Goal: Transaction & Acquisition: Subscribe to service/newsletter

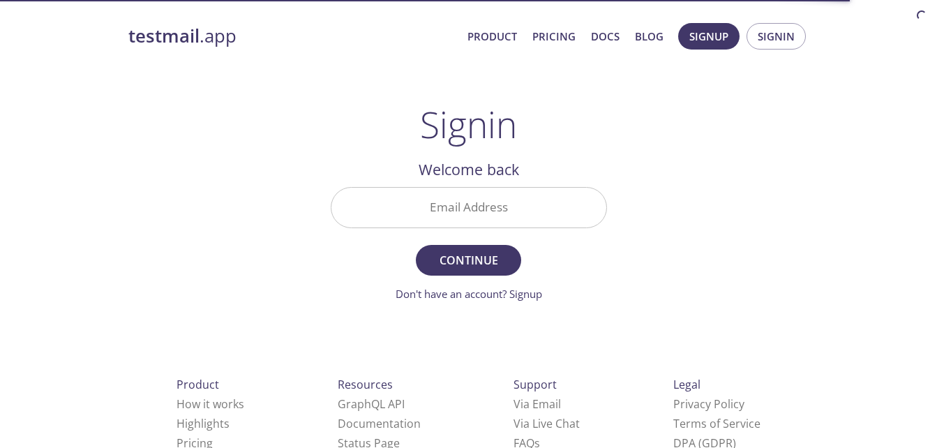
click at [688, 294] on div "testmail .app Product Pricing Docs Blog Signup Signin Signin Welcome back Email…" at bounding box center [469, 305] width 714 height 582
click at [491, 208] on input "Email Address" at bounding box center [468, 208] width 275 height 40
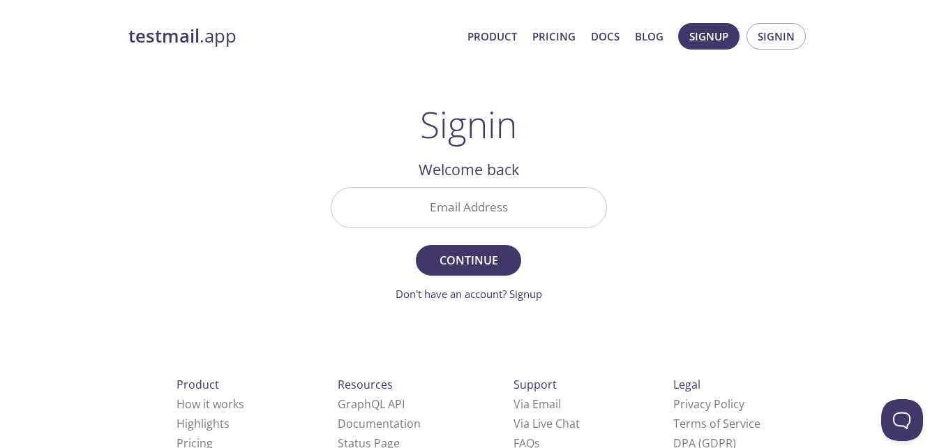
click at [721, 167] on div "testmail .app Product Pricing Docs Blog Signup Signin Signin Welcome back Email…" at bounding box center [469, 305] width 714 height 582
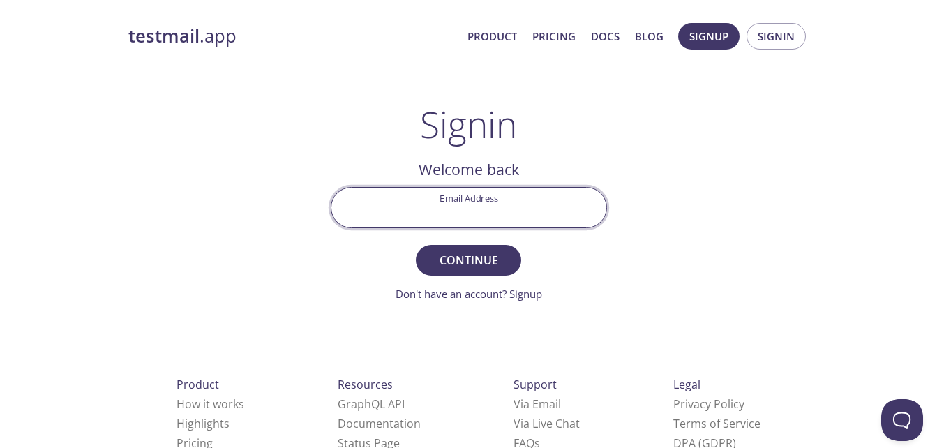
click at [509, 211] on input "Email Address" at bounding box center [468, 208] width 275 height 40
type input "mares@strix.com.ar"
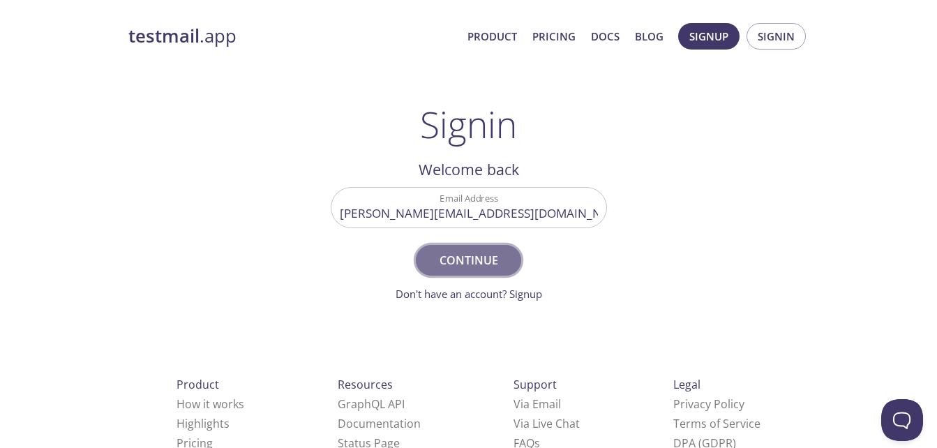
click at [495, 258] on span "Continue" at bounding box center [468, 260] width 74 height 20
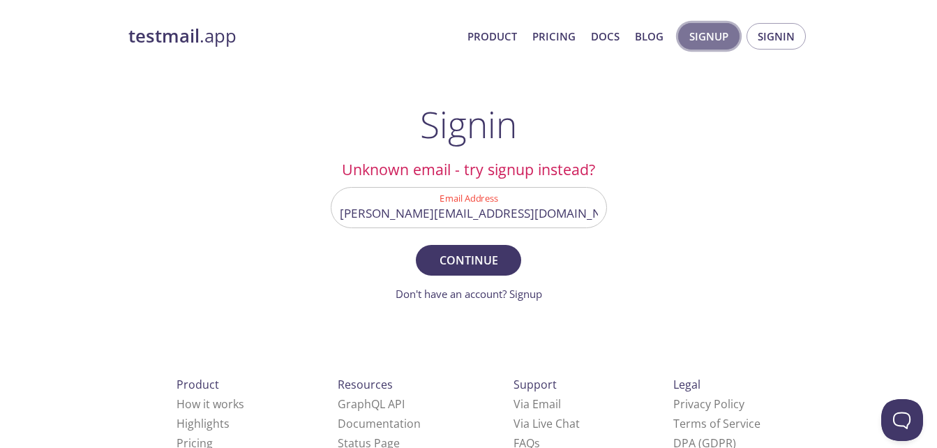
click at [715, 37] on span "Signup" at bounding box center [708, 36] width 39 height 18
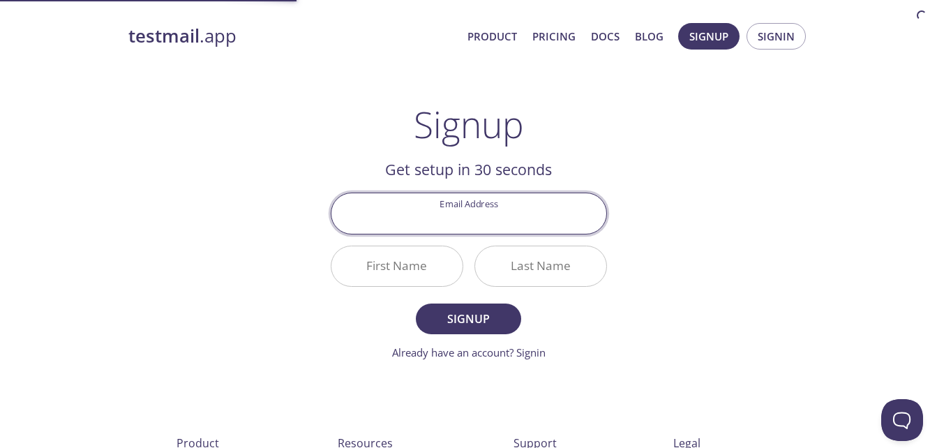
click at [476, 228] on input "Email Address" at bounding box center [468, 213] width 275 height 40
type input "mares@strix.com.ar"
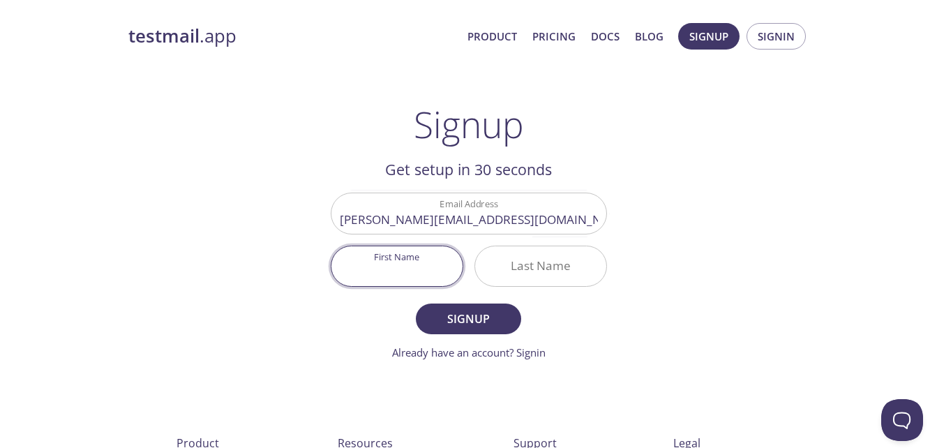
click at [396, 266] on input "First Name" at bounding box center [396, 266] width 131 height 40
type input "Marcelo"
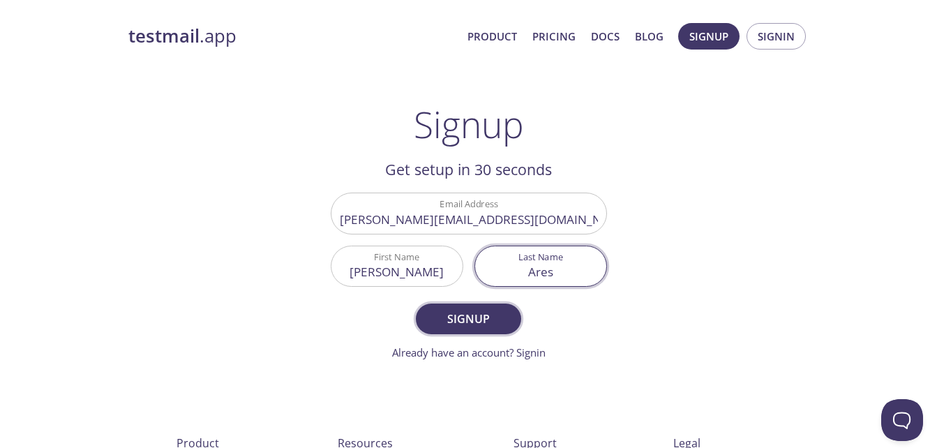
type input "Ares"
click at [479, 315] on span "Signup" at bounding box center [468, 319] width 74 height 20
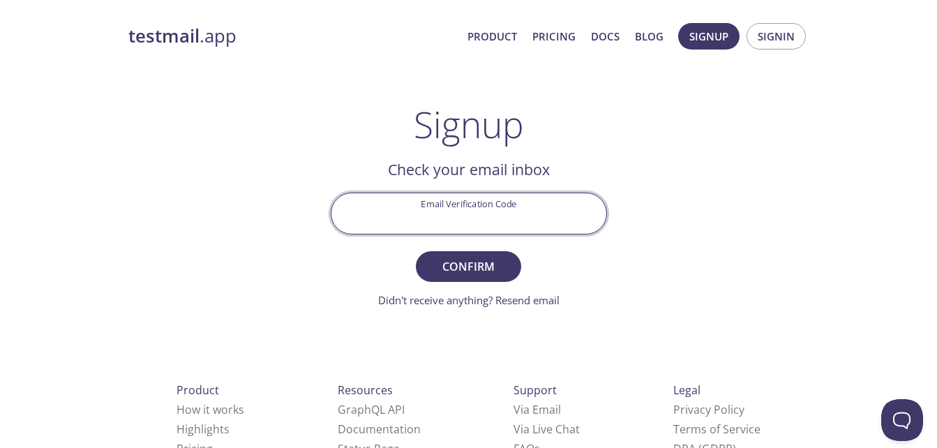
click at [467, 205] on input "Email Verification Code" at bounding box center [468, 213] width 275 height 40
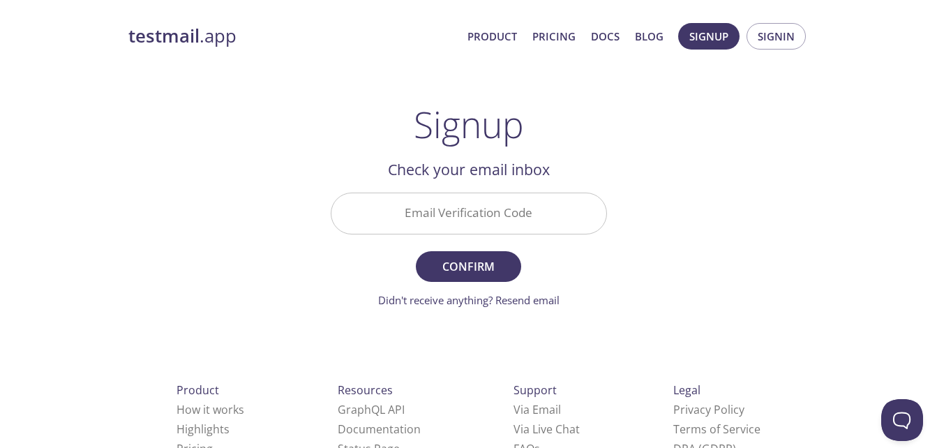
click at [698, 228] on div "testmail .app Product Pricing Docs Blog Signup Signin Signup Get setup in 30 se…" at bounding box center [469, 307] width 714 height 587
click at [445, 204] on input "Email Verification Code" at bounding box center [468, 213] width 275 height 40
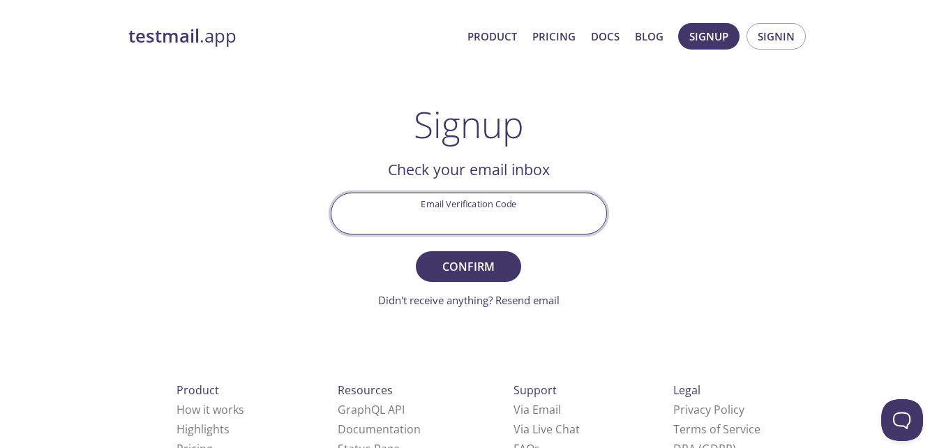
paste input "UWPXNAM"
type input "UWPXNAM"
click at [465, 271] on span "Confirm" at bounding box center [468, 267] width 74 height 20
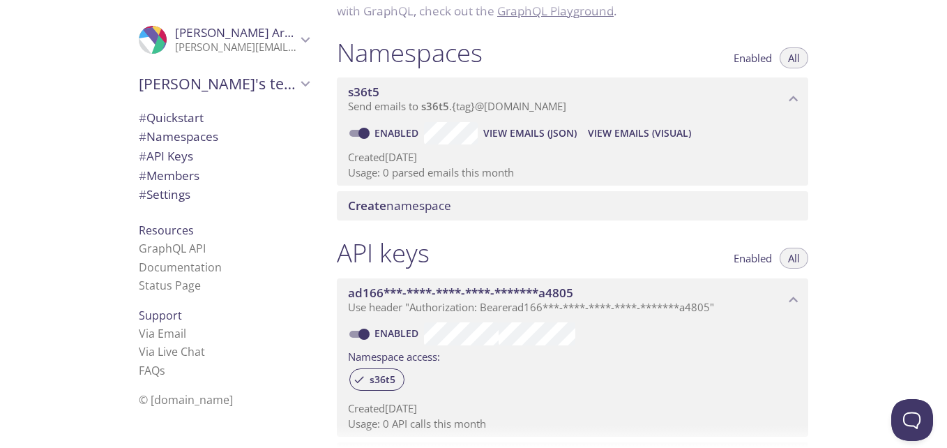
scroll to position [209, 0]
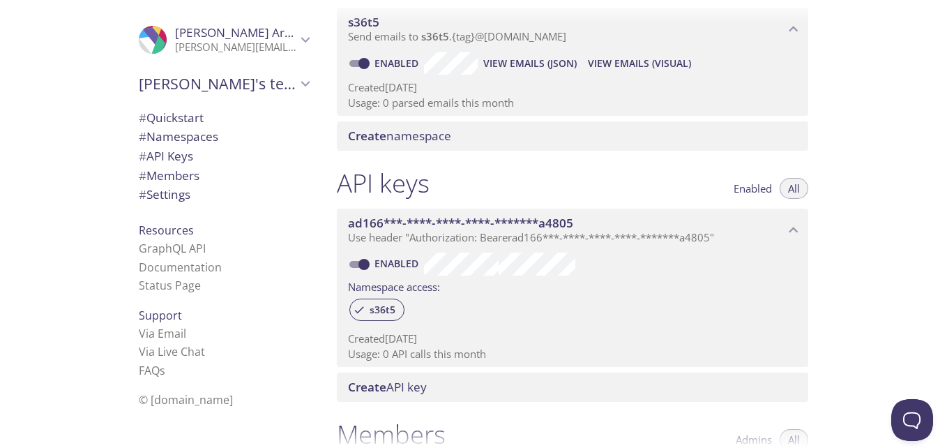
click at [794, 226] on icon "ad166***-****-****-****-*******a4805 API key" at bounding box center [794, 230] width 18 height 18
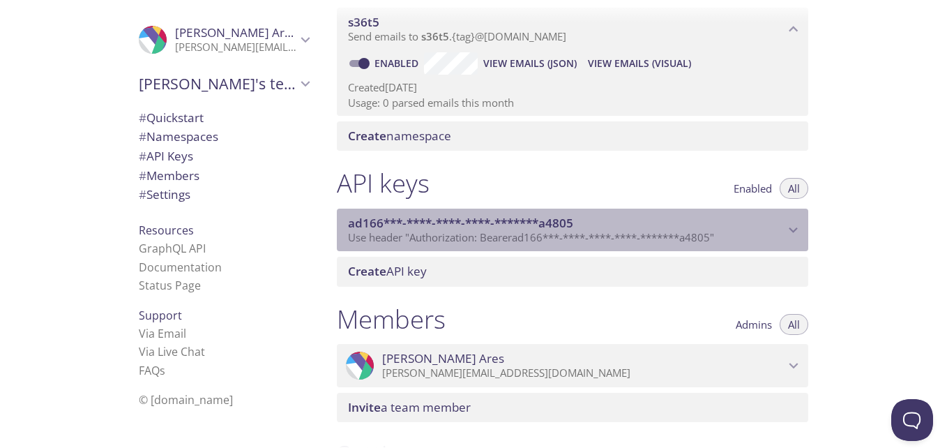
click at [794, 226] on icon "ad166***-****-****-****-*******a4805 API key" at bounding box center [794, 230] width 18 height 18
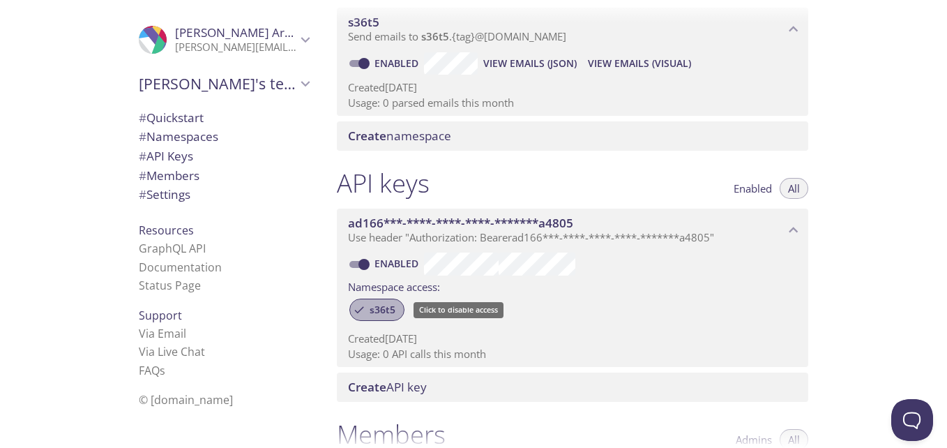
click at [378, 304] on span "s36t5" at bounding box center [382, 309] width 43 height 13
drag, startPoint x: 378, startPoint y: 304, endPoint x: 369, endPoint y: 311, distance: 11.4
click at [369, 311] on span "s36t5" at bounding box center [382, 309] width 43 height 13
click at [369, 302] on div "s36t5" at bounding box center [377, 310] width 55 height 22
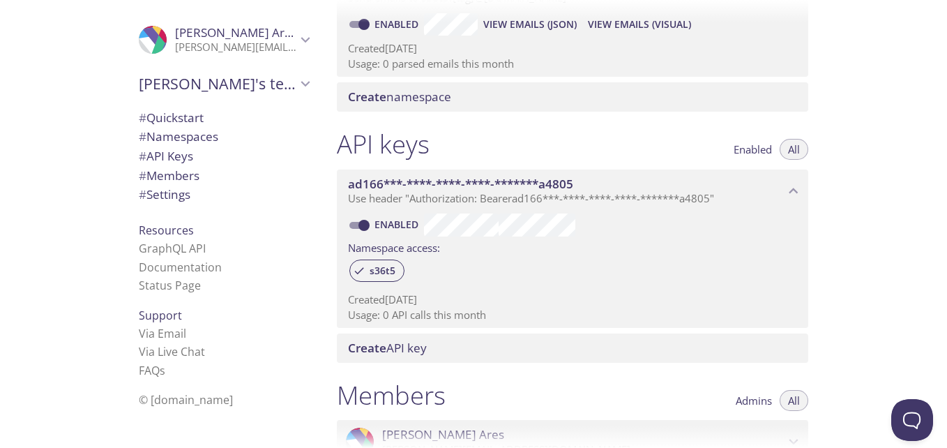
scroll to position [279, 0]
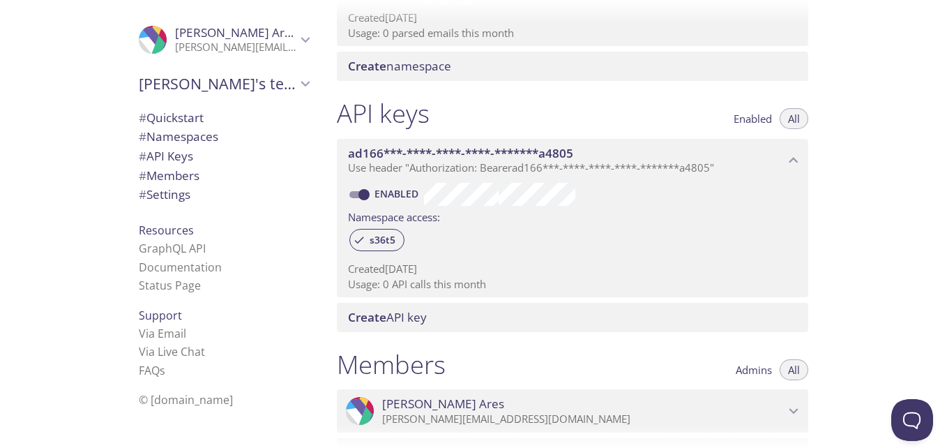
click at [631, 270] on p "Created 22 Sep 2025" at bounding box center [572, 269] width 449 height 15
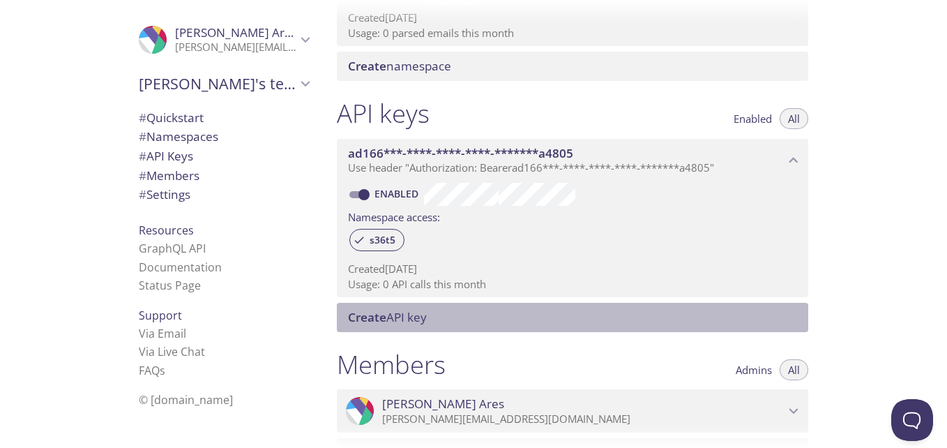
click at [403, 316] on span "Create API key" at bounding box center [387, 317] width 79 height 16
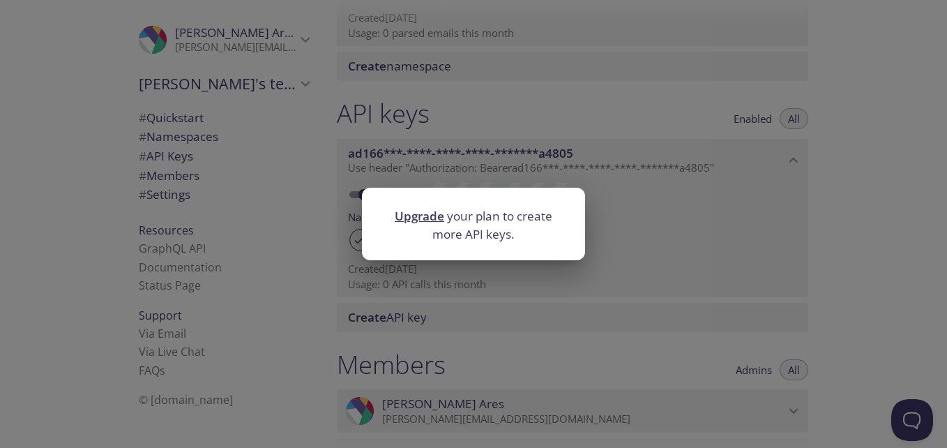
click at [825, 223] on div "Upgrade your plan to create more API keys." at bounding box center [473, 224] width 947 height 448
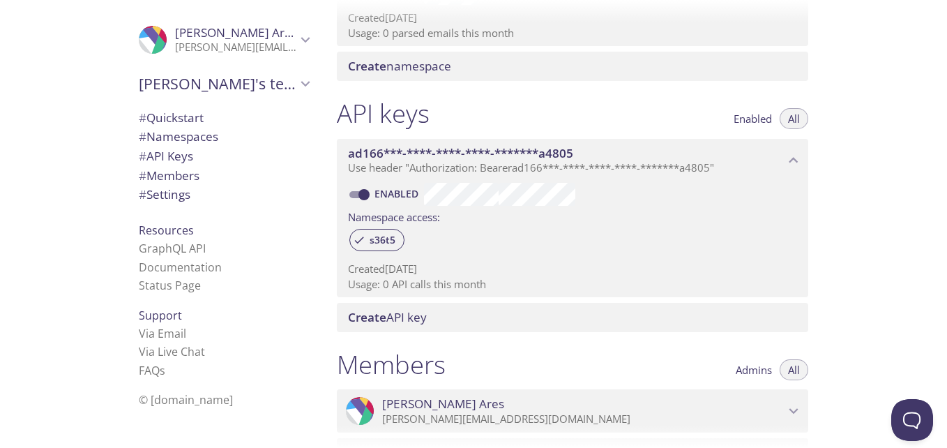
click at [714, 165] on span "Use header "Authorization: Bearer ad166***-****-****-****-*******a4805 "" at bounding box center [531, 167] width 366 height 14
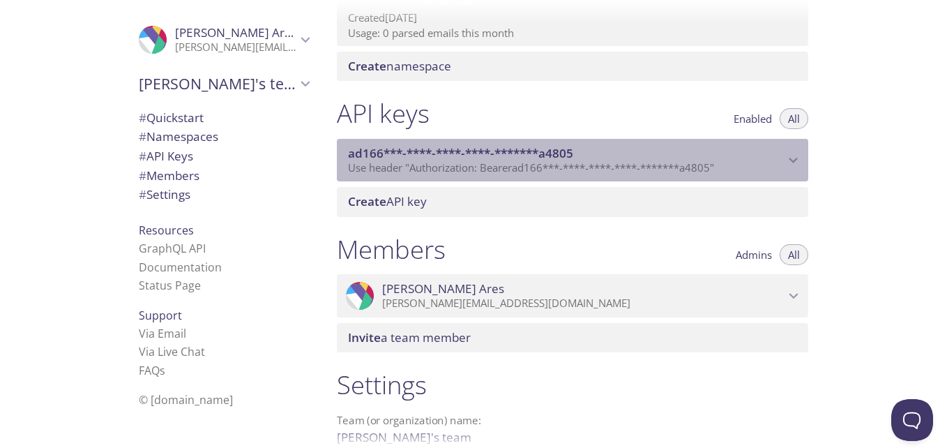
click at [714, 165] on span "Use header "Authorization: Bearer ad166***-****-****-****-*******a4805 "" at bounding box center [531, 167] width 366 height 14
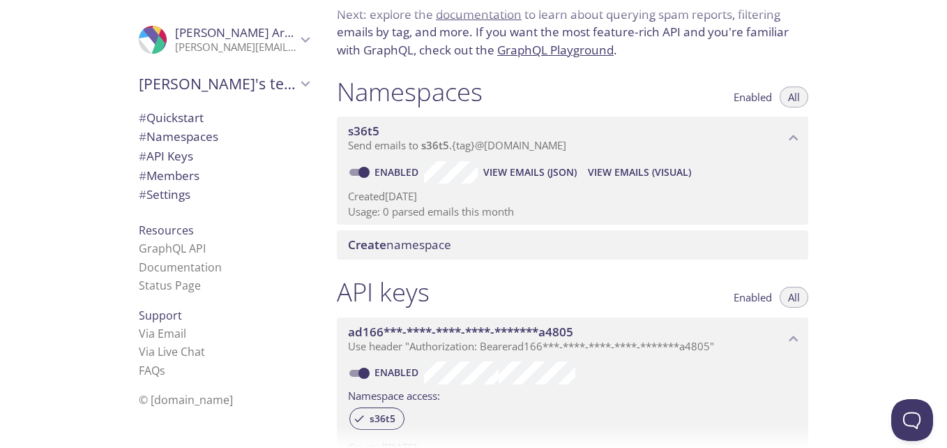
scroll to position [70, 0]
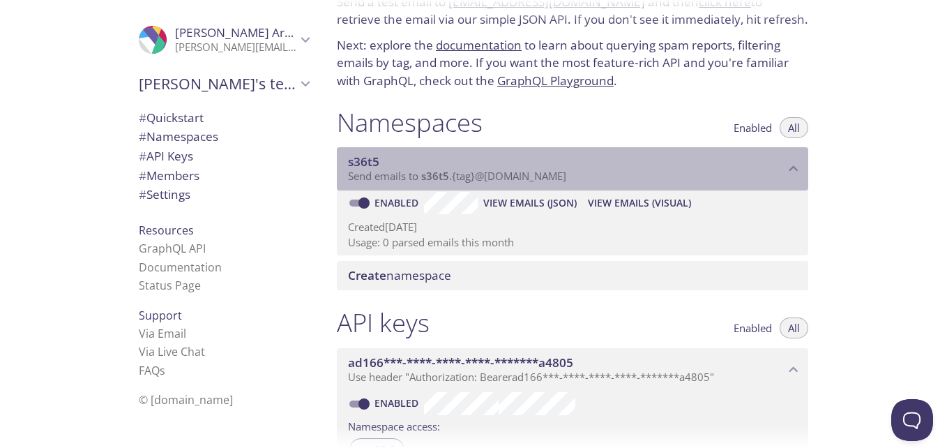
drag, startPoint x: 392, startPoint y: 160, endPoint x: 350, endPoint y: 162, distance: 41.9
click at [350, 162] on span "s36t5" at bounding box center [566, 161] width 437 height 15
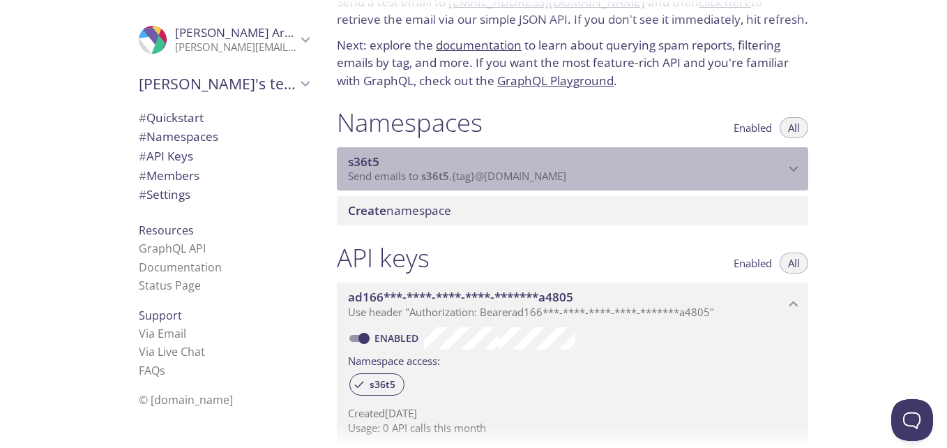
click at [726, 159] on span "s36t5" at bounding box center [566, 161] width 437 height 15
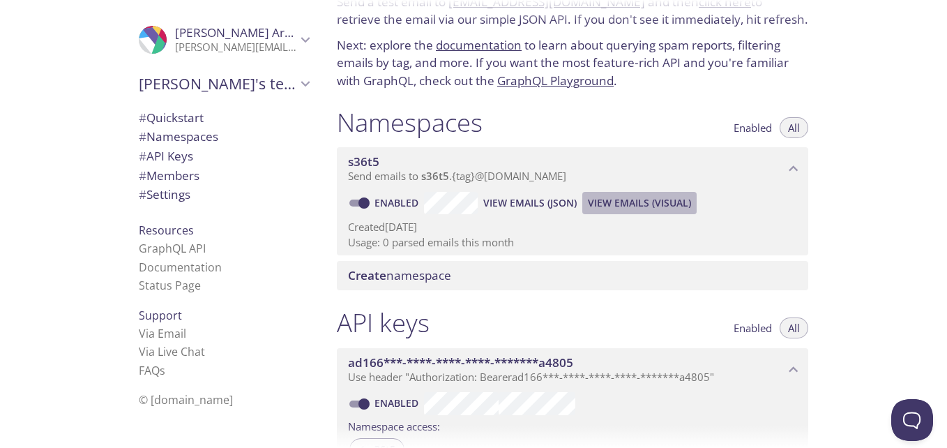
click at [621, 203] on span "View Emails (Visual)" at bounding box center [639, 203] width 103 height 17
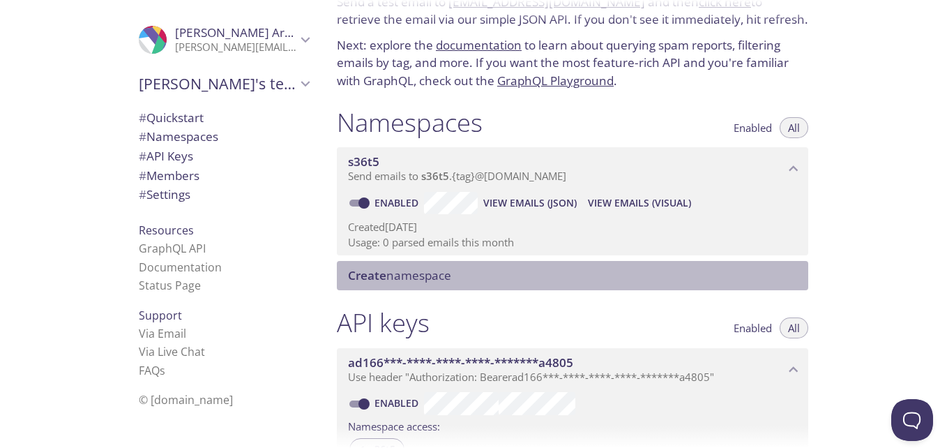
click at [430, 275] on span "Create namespace" at bounding box center [399, 275] width 103 height 16
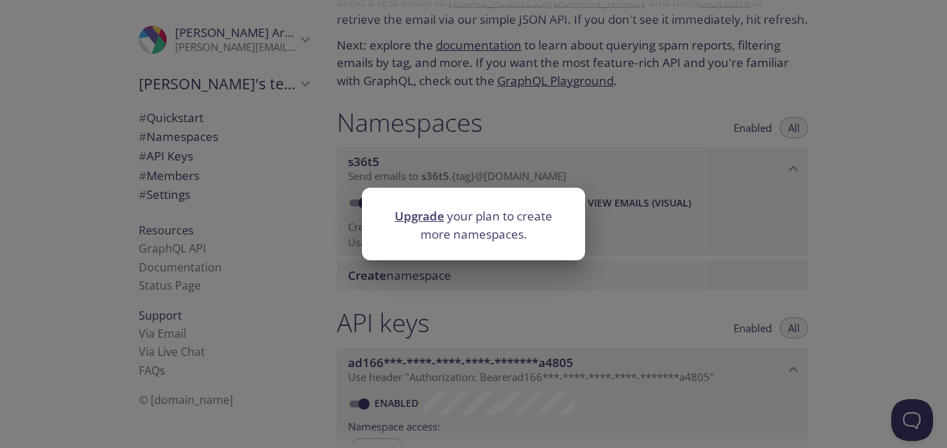
click at [705, 220] on div "Upgrade your plan to create more namespaces." at bounding box center [473, 224] width 947 height 448
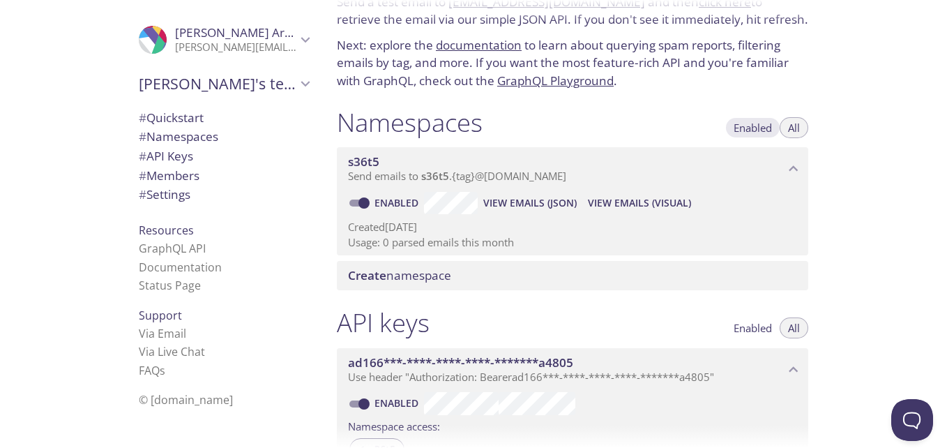
click at [749, 128] on span "Enabled" at bounding box center [753, 128] width 38 height 0
click at [760, 328] on span "Enabled" at bounding box center [753, 328] width 38 height 0
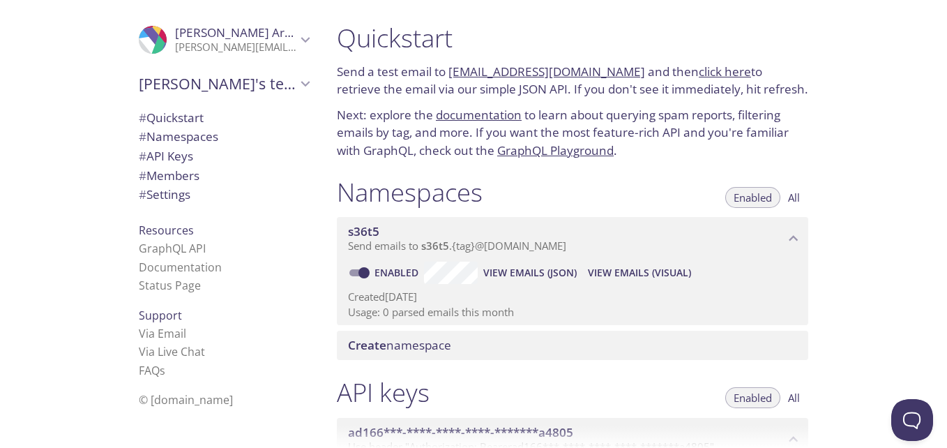
drag, startPoint x: 619, startPoint y: 70, endPoint x: 453, endPoint y: 70, distance: 166.0
click at [453, 70] on p "Send a test email to s36t5.test@inbox.testmail.app and then click here to retri…" at bounding box center [573, 81] width 472 height 36
copy link "s36t5.test@inbox.testmail.app"
